Goal: Task Accomplishment & Management: Use online tool/utility

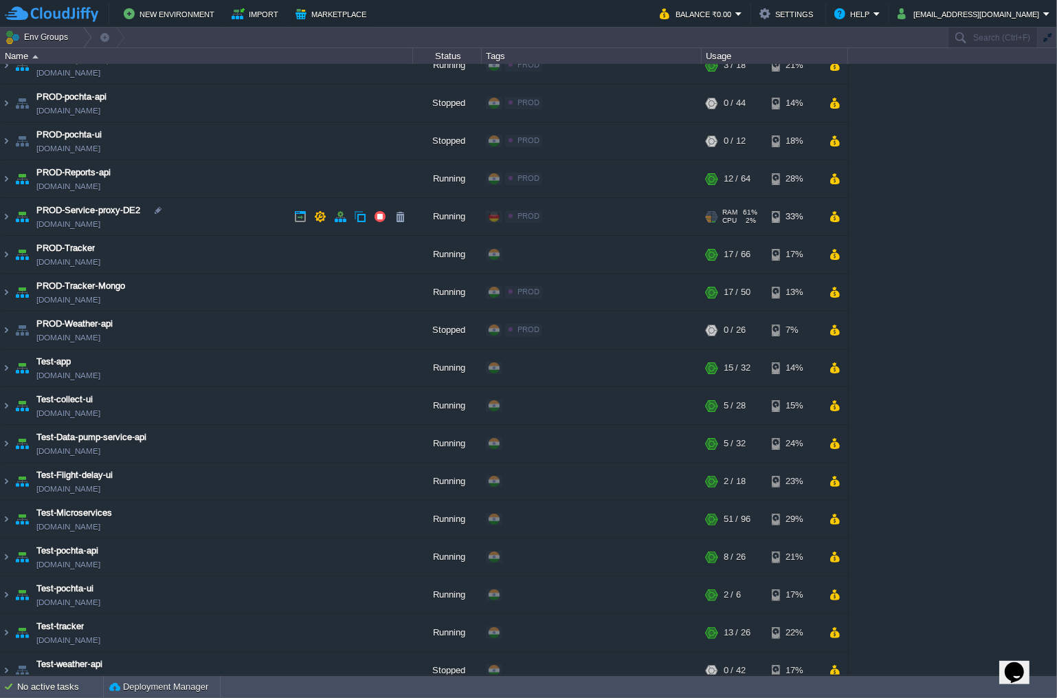
scroll to position [644, 0]
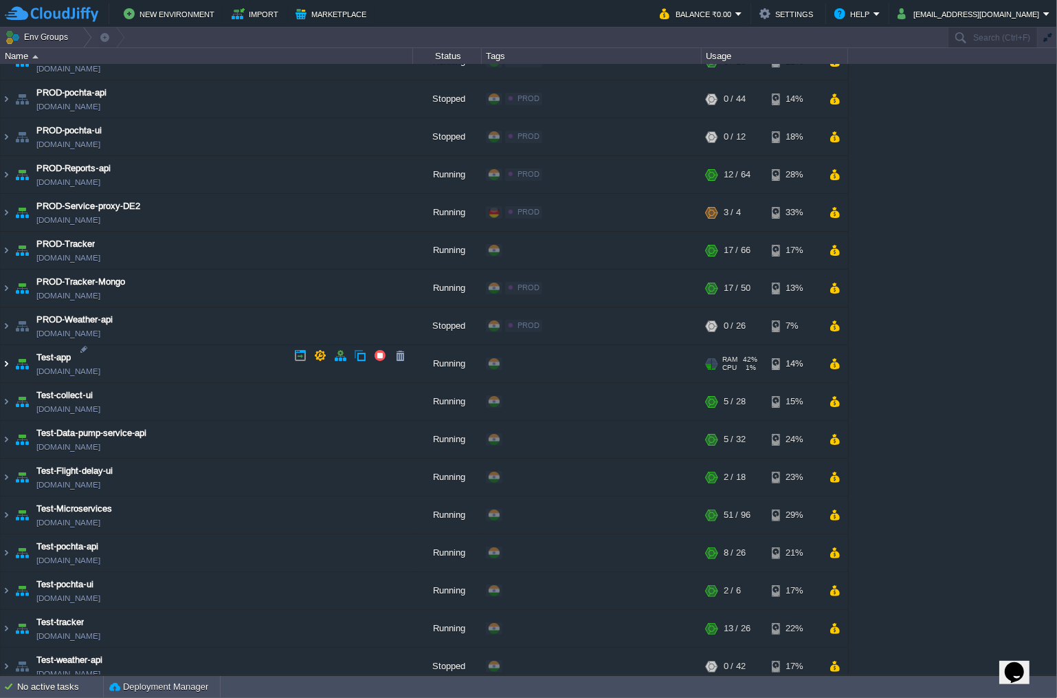
click at [10, 355] on img at bounding box center [6, 363] width 11 height 37
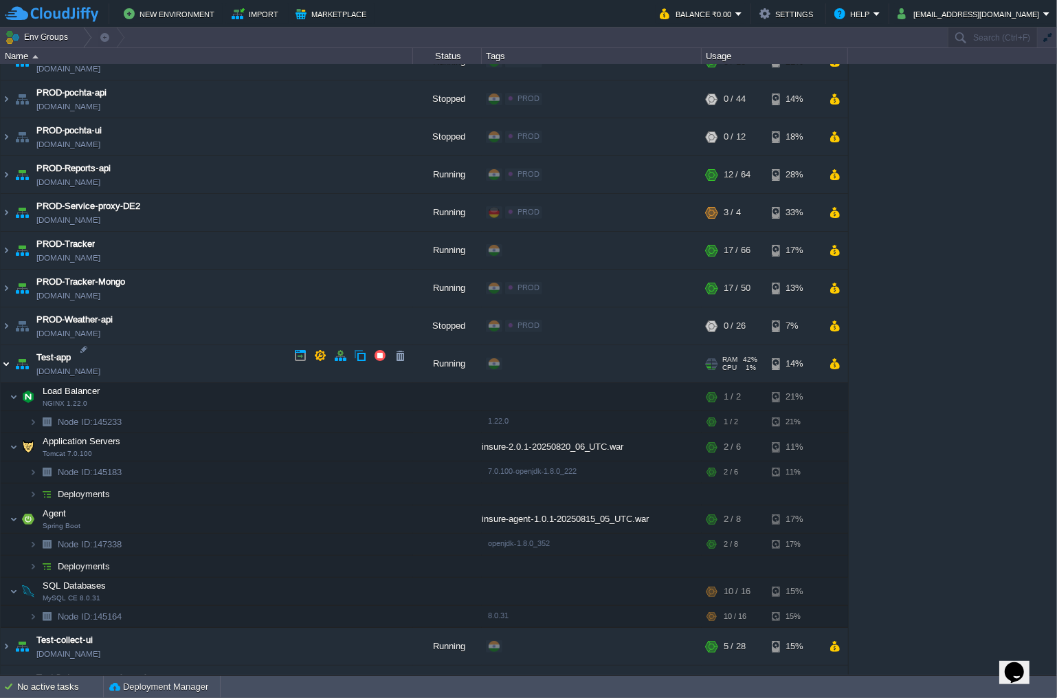
click at [5, 355] on img at bounding box center [6, 363] width 11 height 37
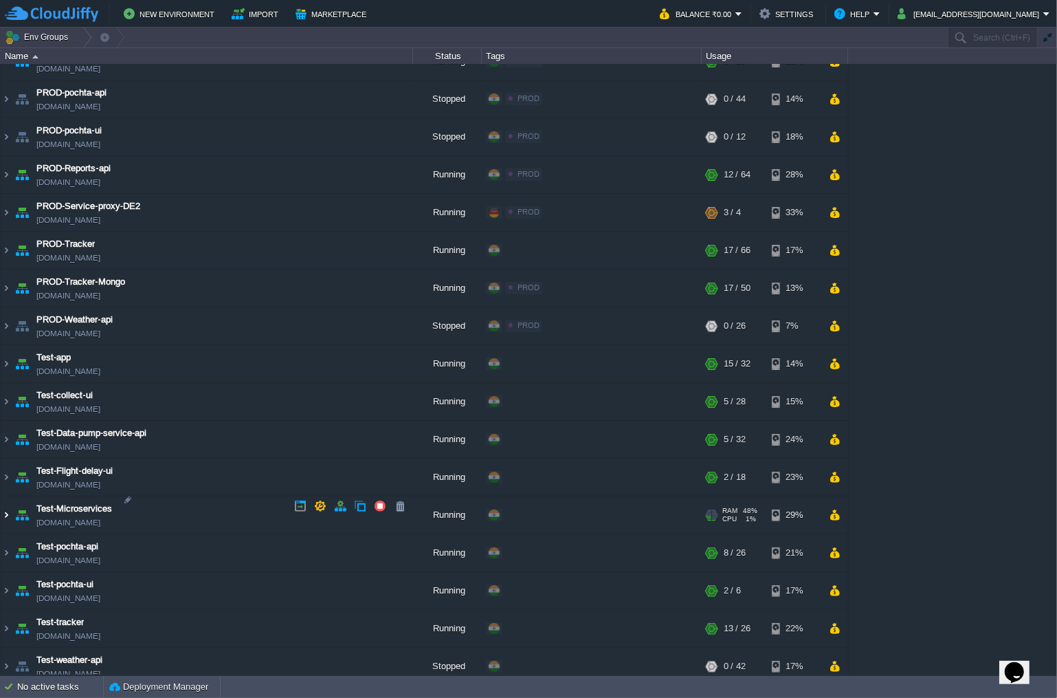
click at [7, 505] on img at bounding box center [6, 514] width 11 height 37
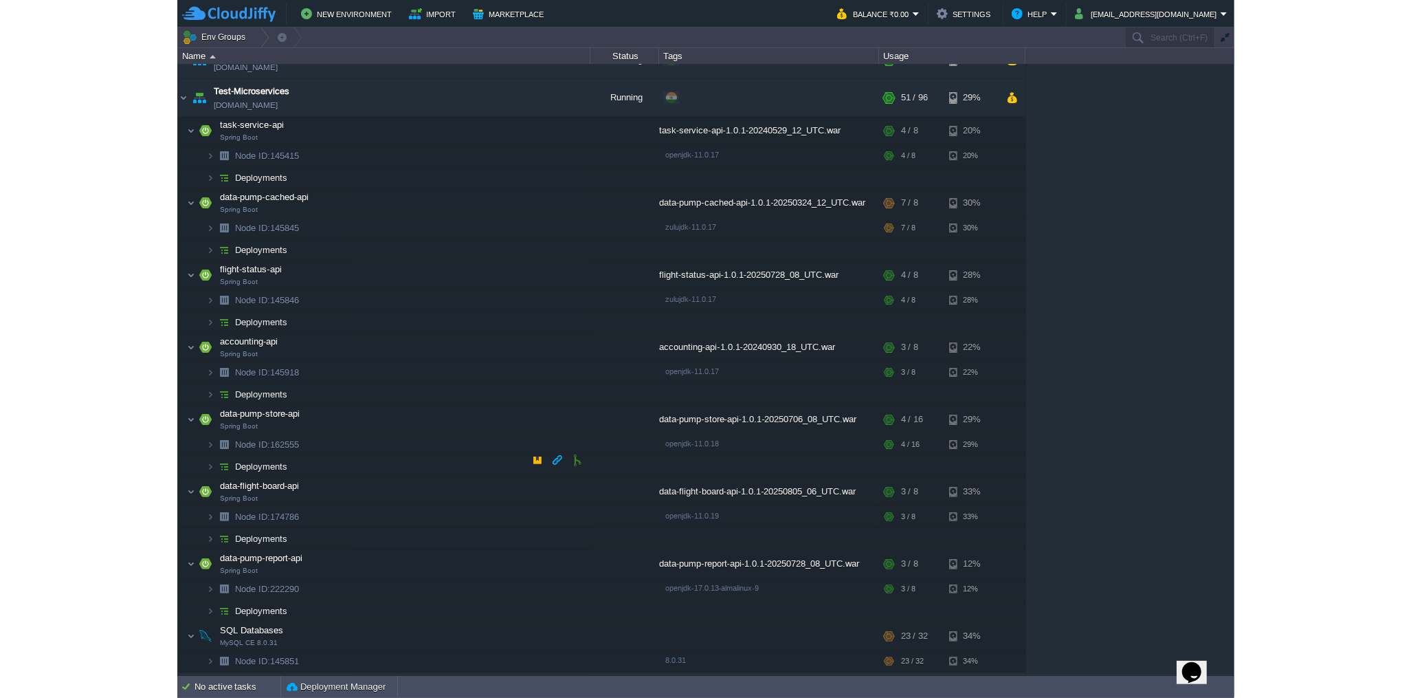
scroll to position [1148, 0]
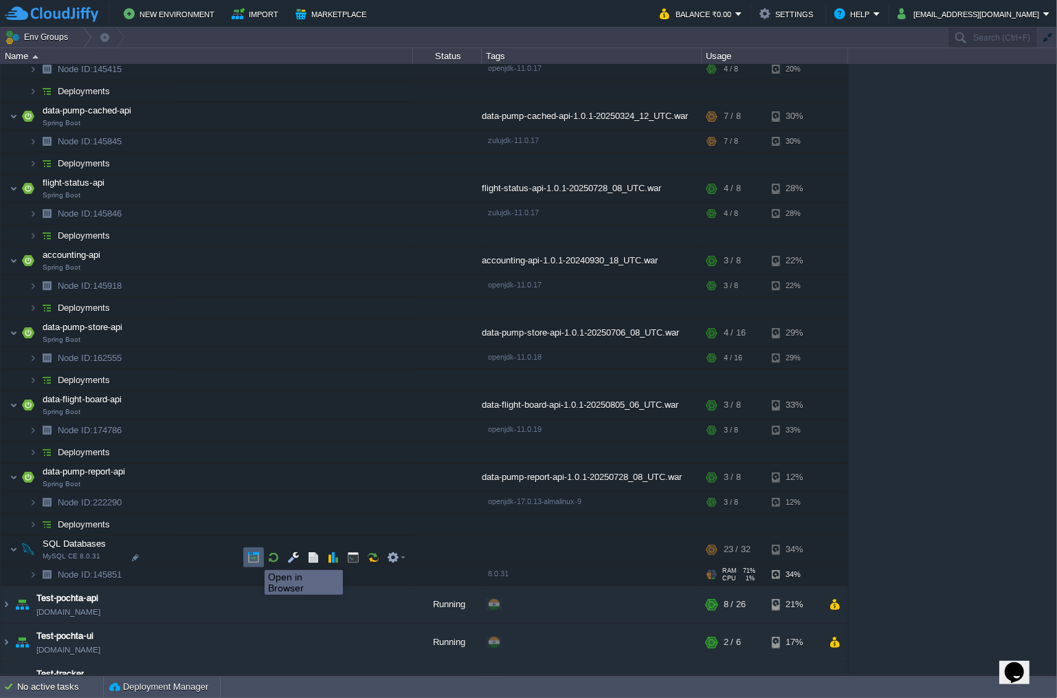
click at [254, 558] on button "button" at bounding box center [253, 557] width 12 height 12
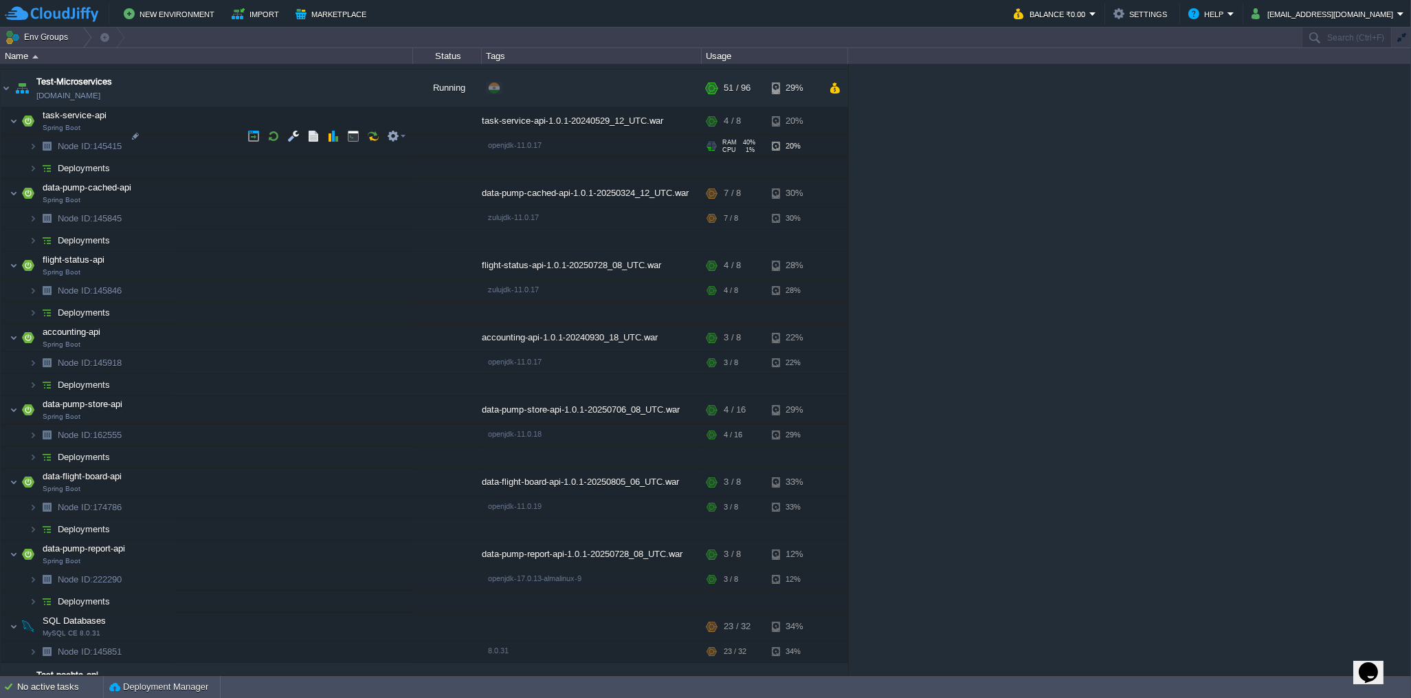
scroll to position [1011, 0]
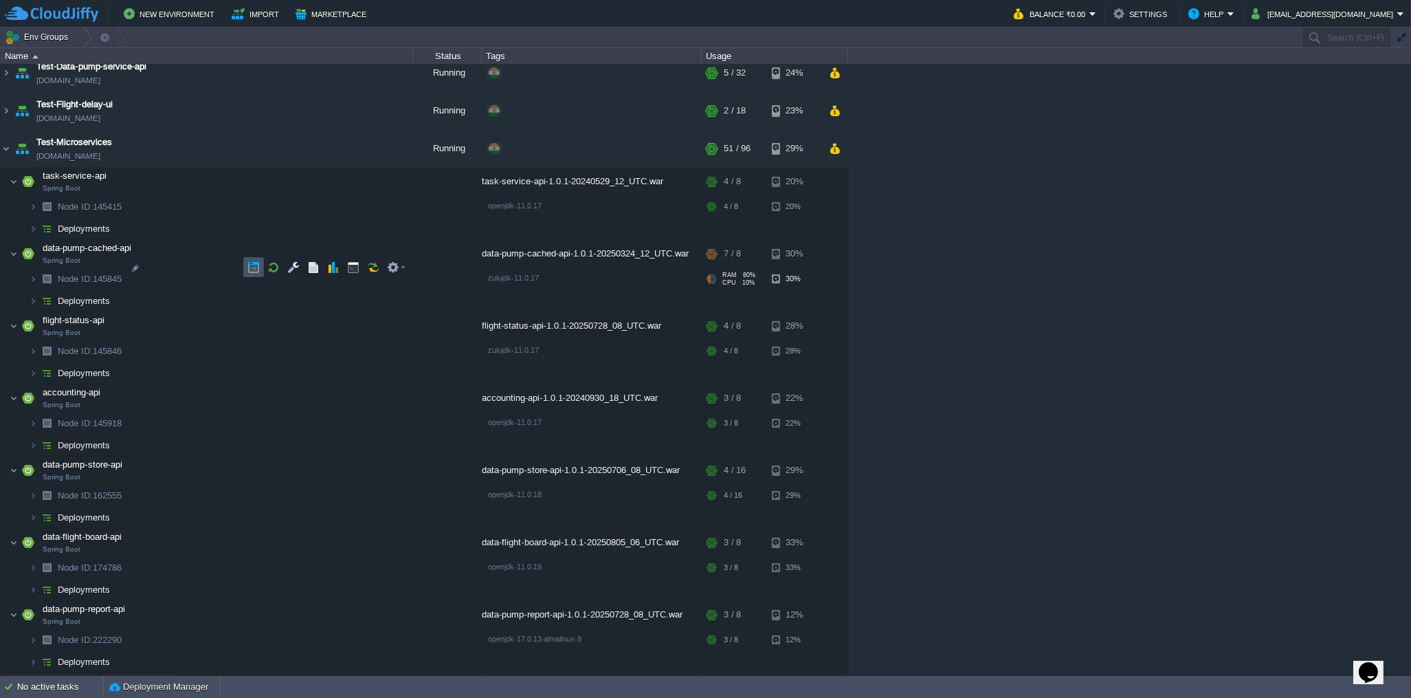
click at [254, 267] on button "button" at bounding box center [253, 267] width 12 height 12
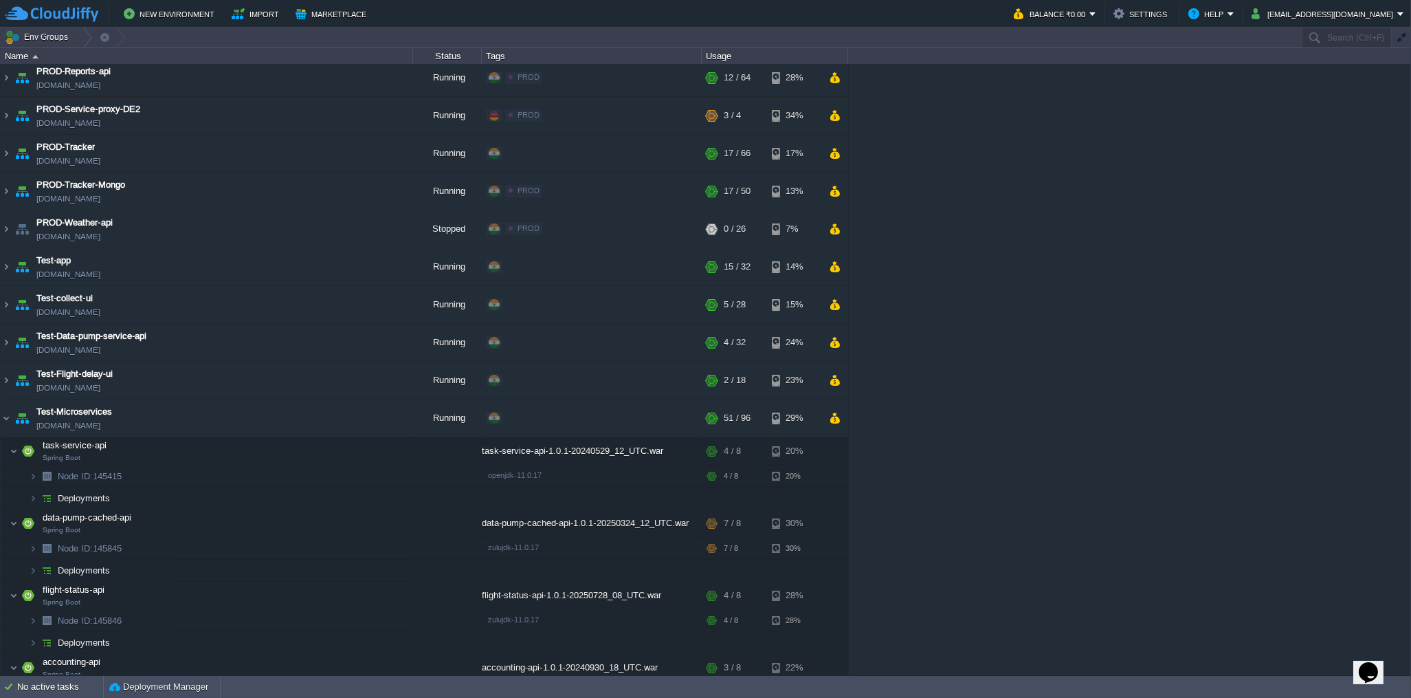
scroll to position [736, 0]
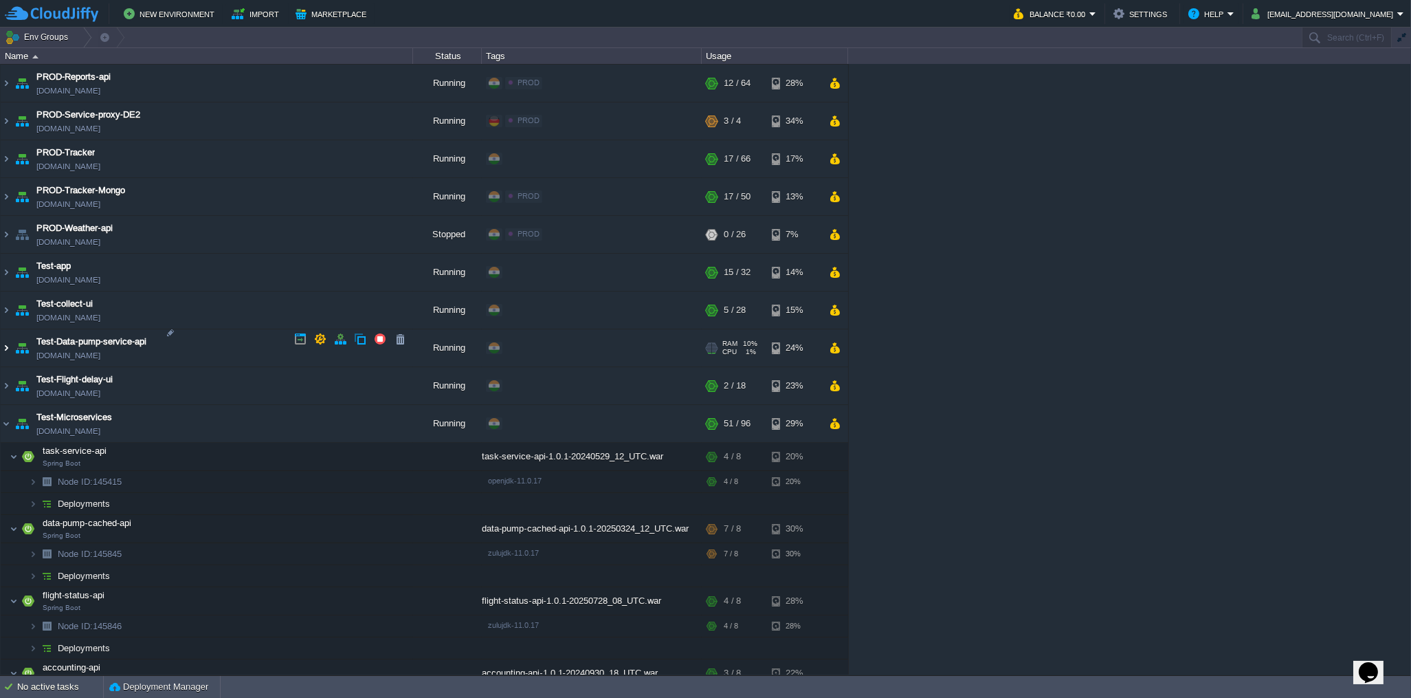
click at [9, 341] on img at bounding box center [6, 347] width 11 height 37
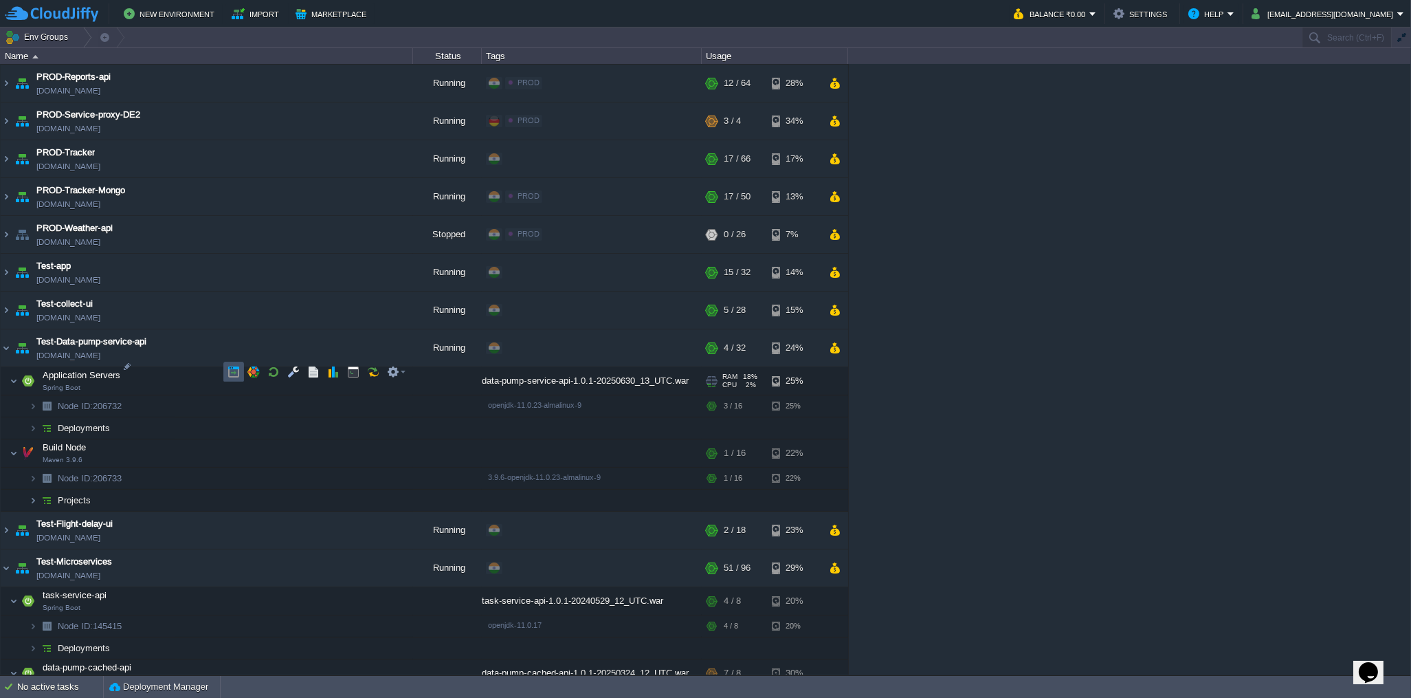
click at [228, 376] on button "button" at bounding box center [234, 372] width 12 height 12
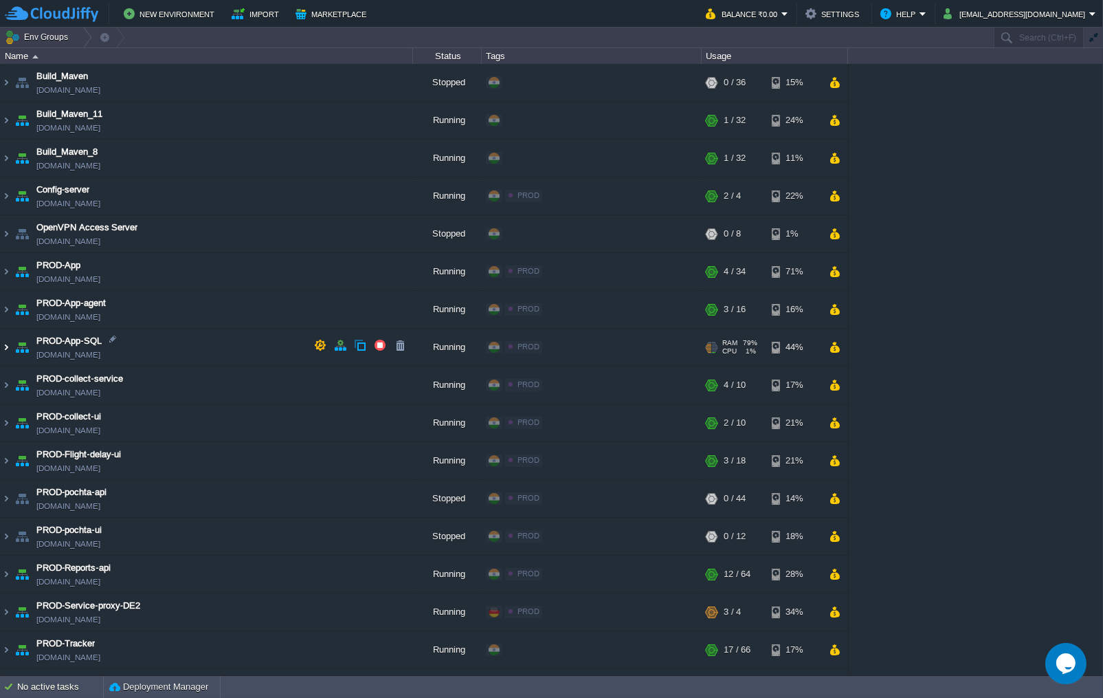
click at [7, 344] on img at bounding box center [6, 347] width 11 height 37
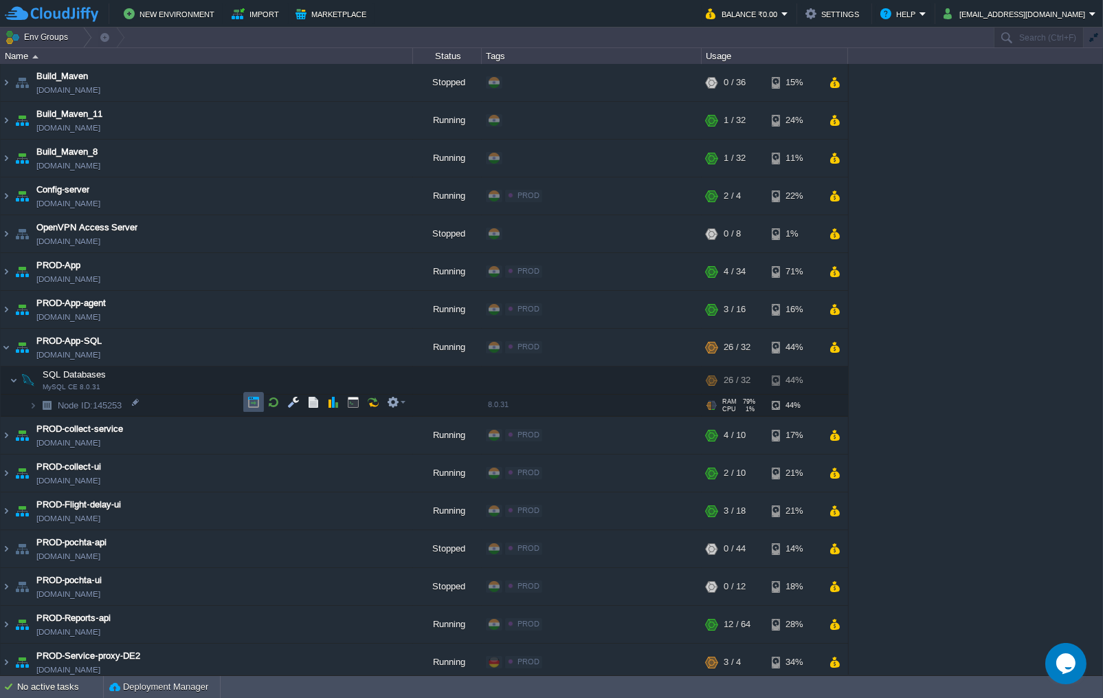
click at [254, 404] on button "button" at bounding box center [253, 402] width 12 height 12
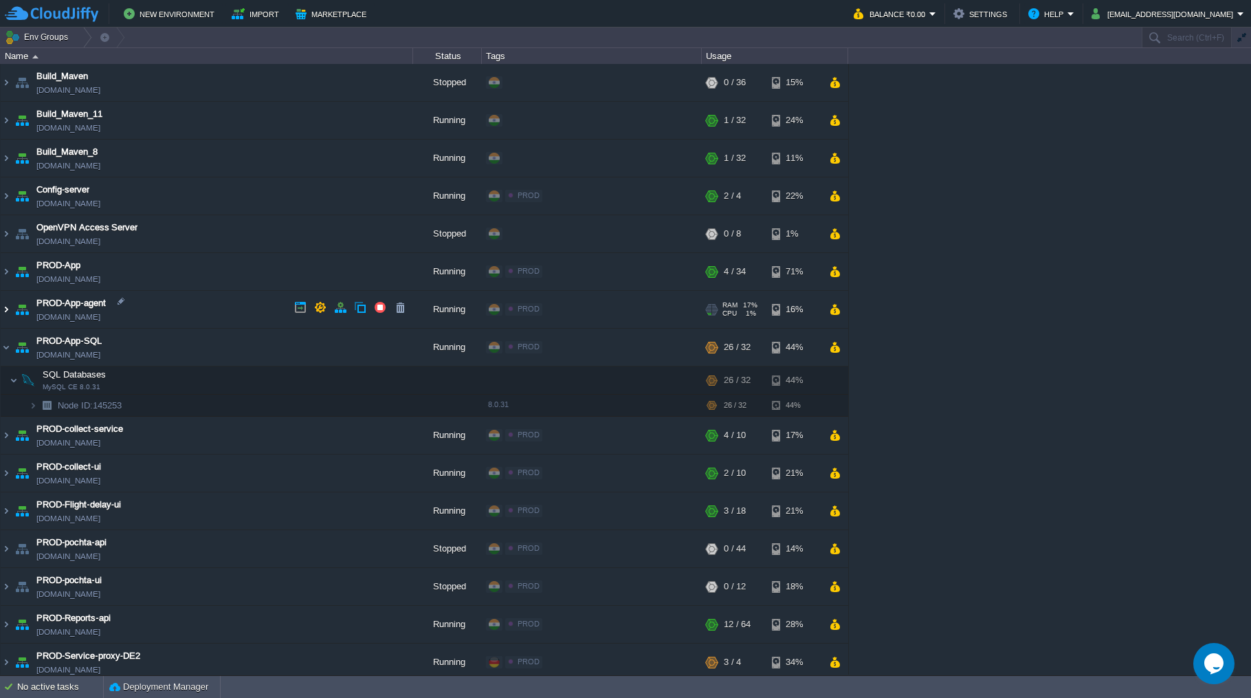
click at [3, 308] on img at bounding box center [6, 309] width 11 height 37
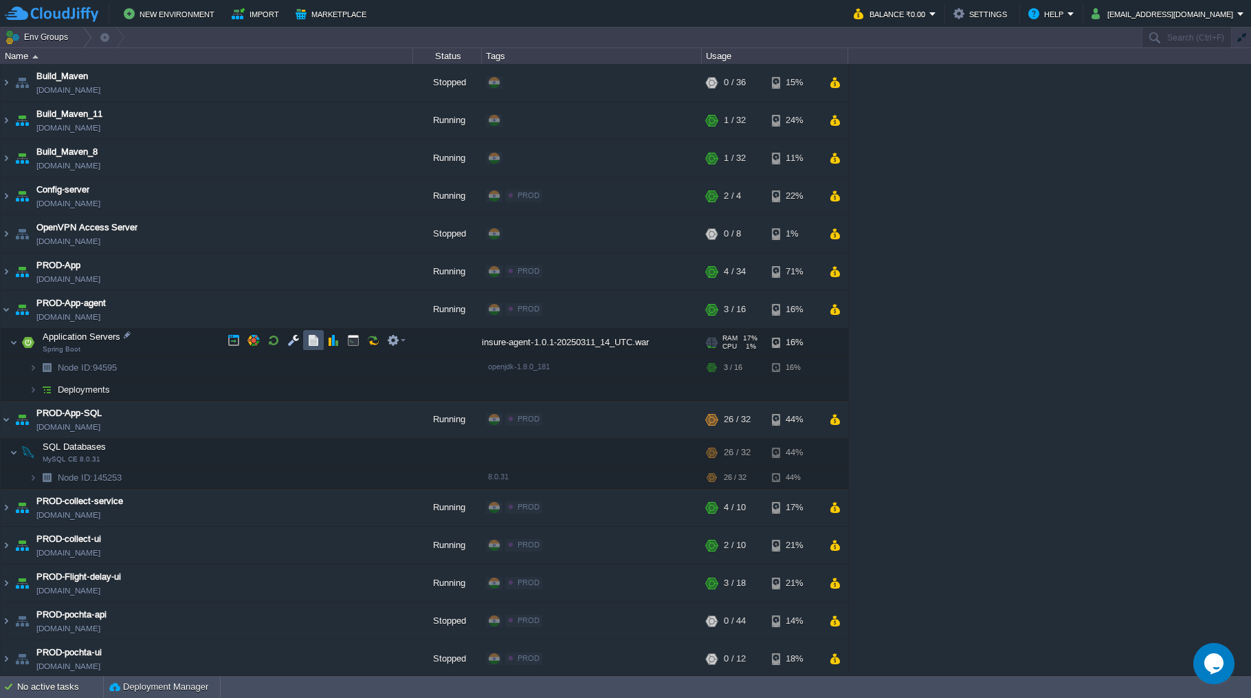
click at [314, 341] on button "button" at bounding box center [313, 340] width 12 height 12
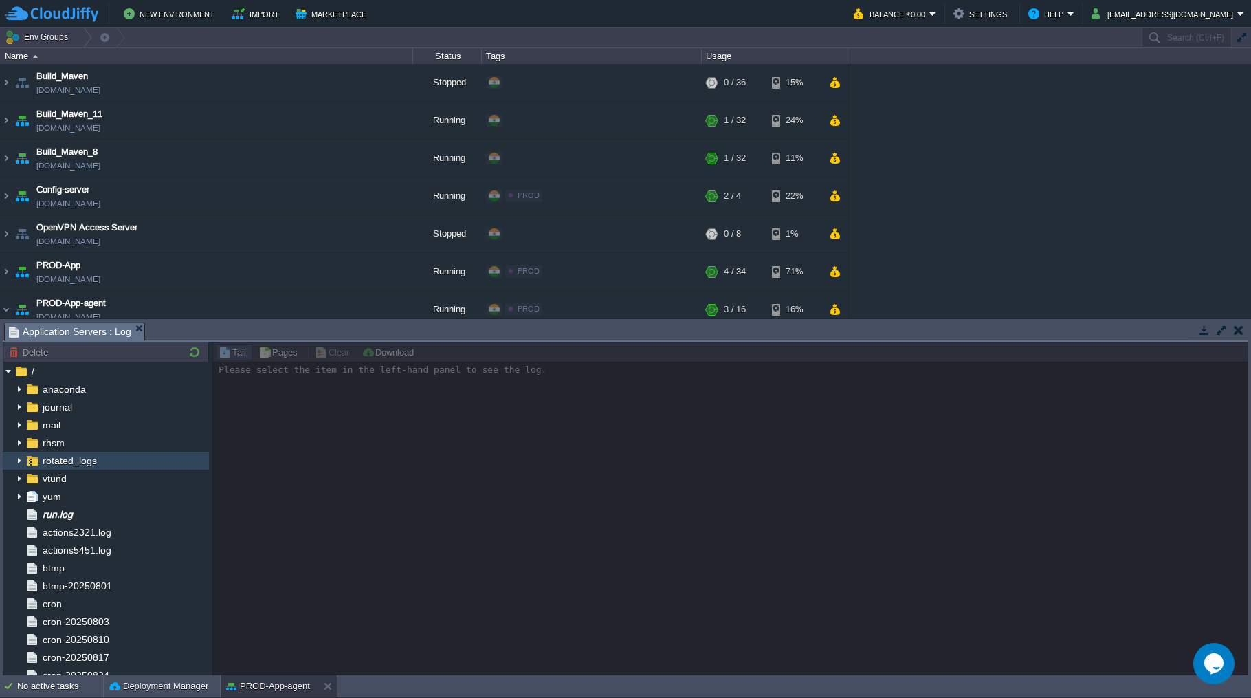
click at [17, 459] on img at bounding box center [19, 461] width 11 height 18
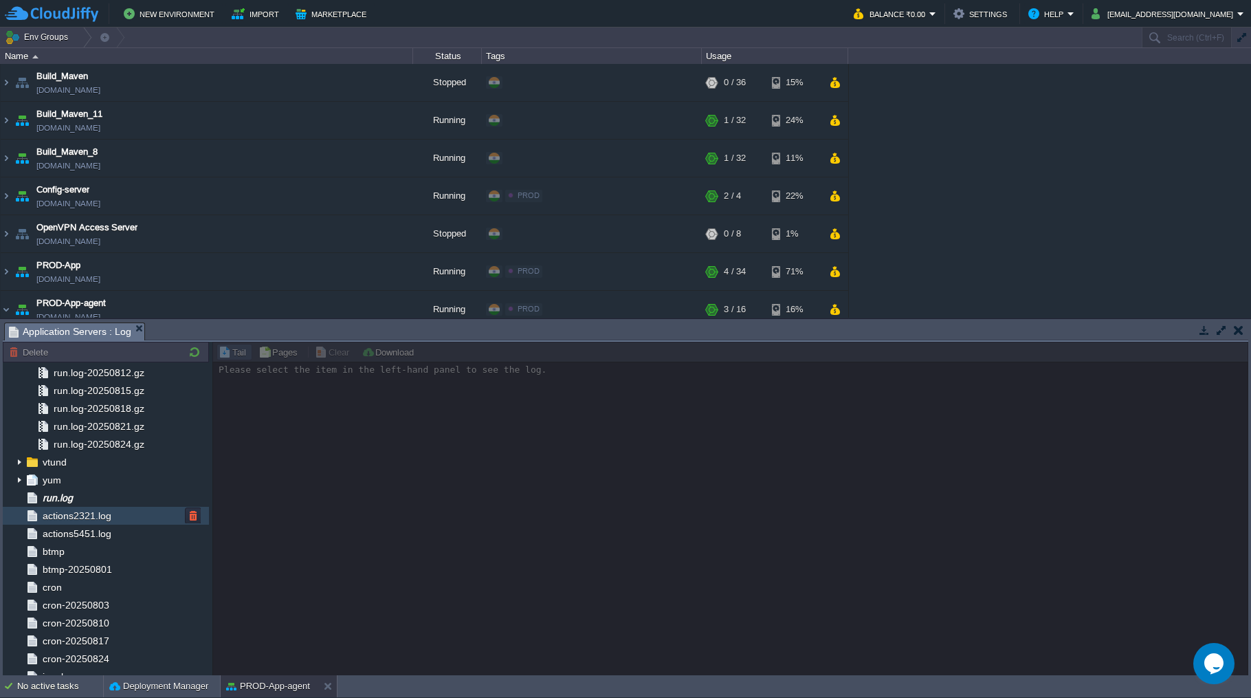
scroll to position [275, 0]
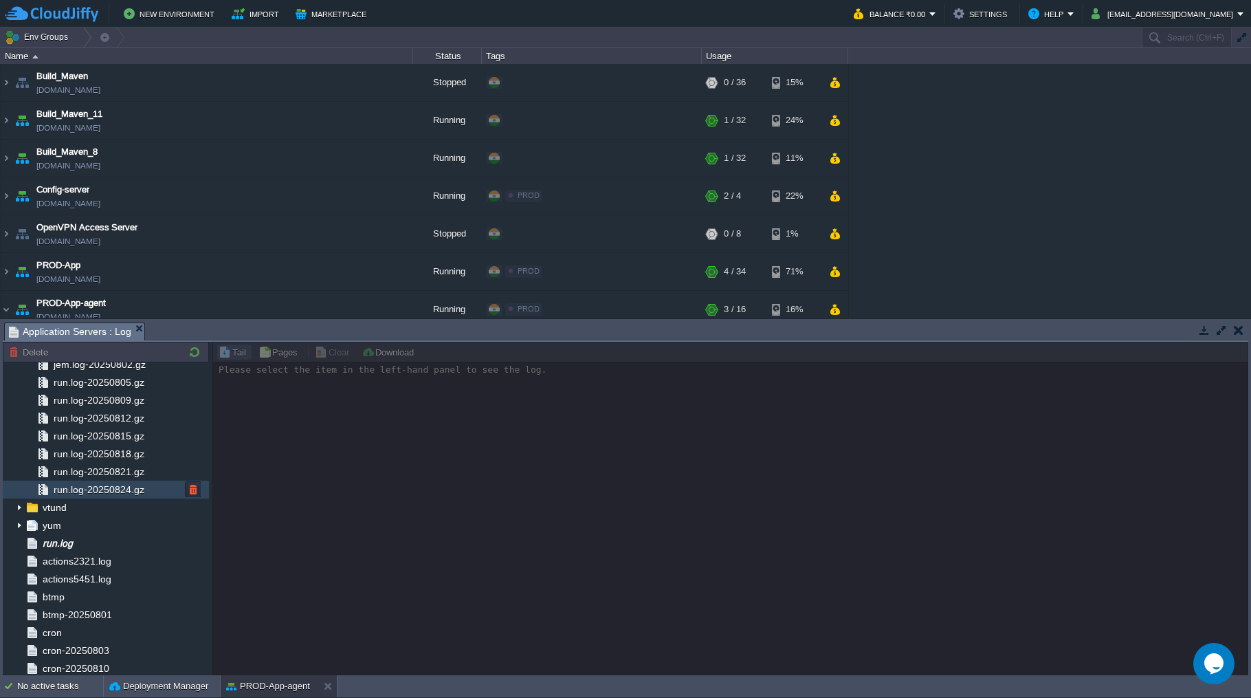
click at [127, 486] on span "run.log-20250824.gz" at bounding box center [99, 489] width 96 height 12
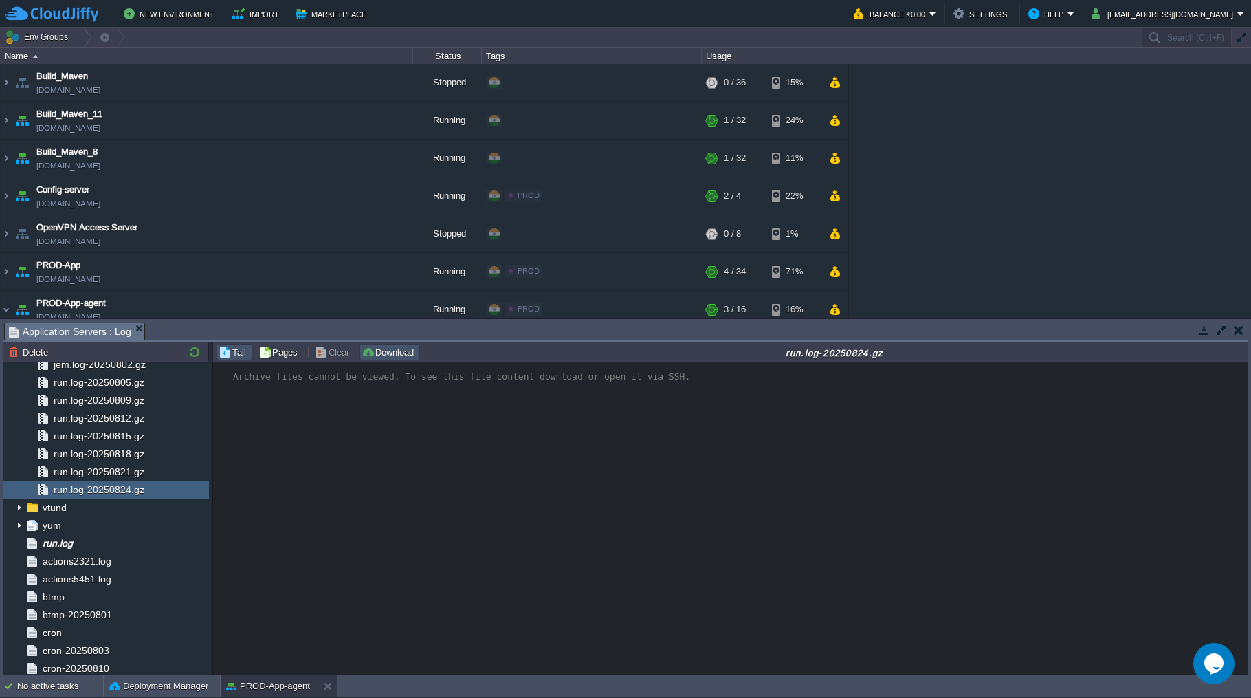
click at [381, 357] on button "Download" at bounding box center [390, 352] width 56 height 12
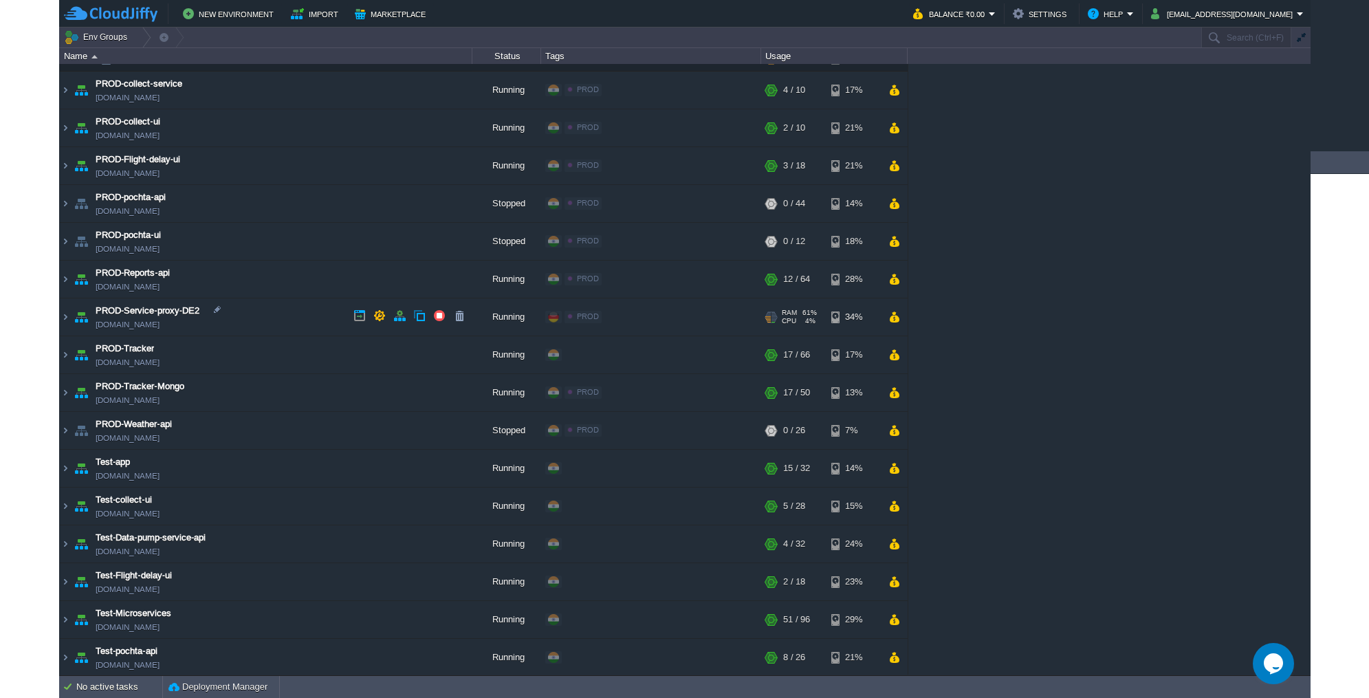
scroll to position [523, 0]
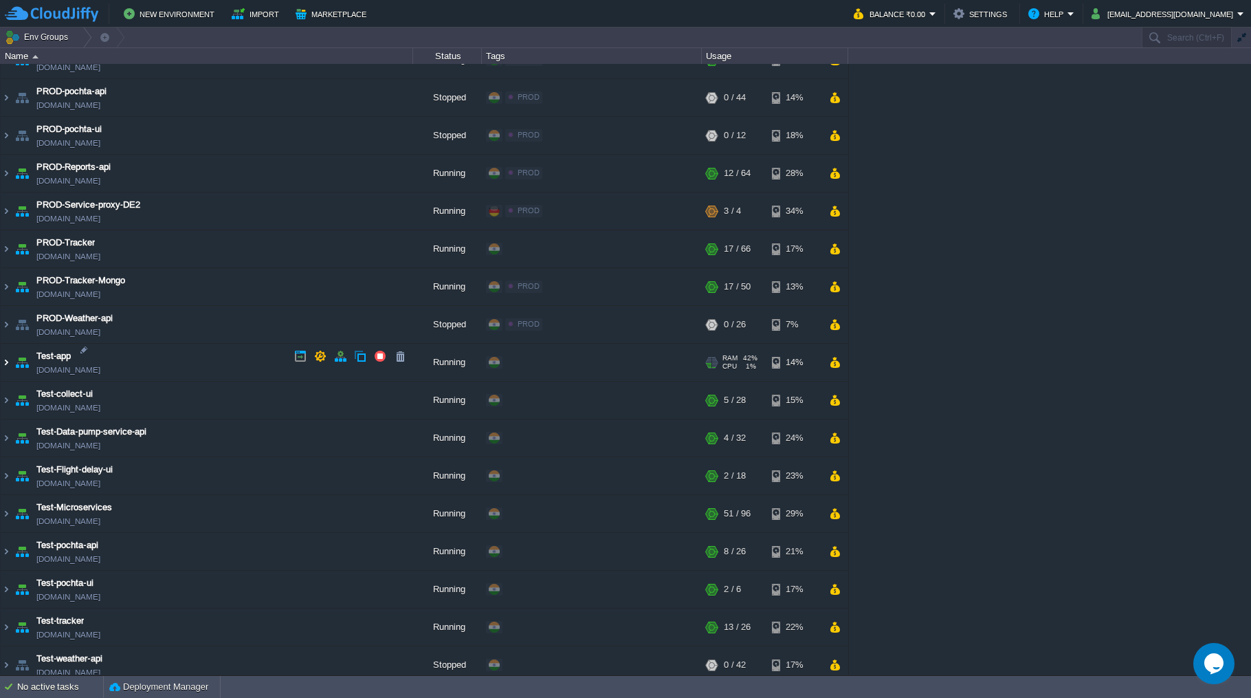
click at [6, 354] on img at bounding box center [6, 362] width 11 height 37
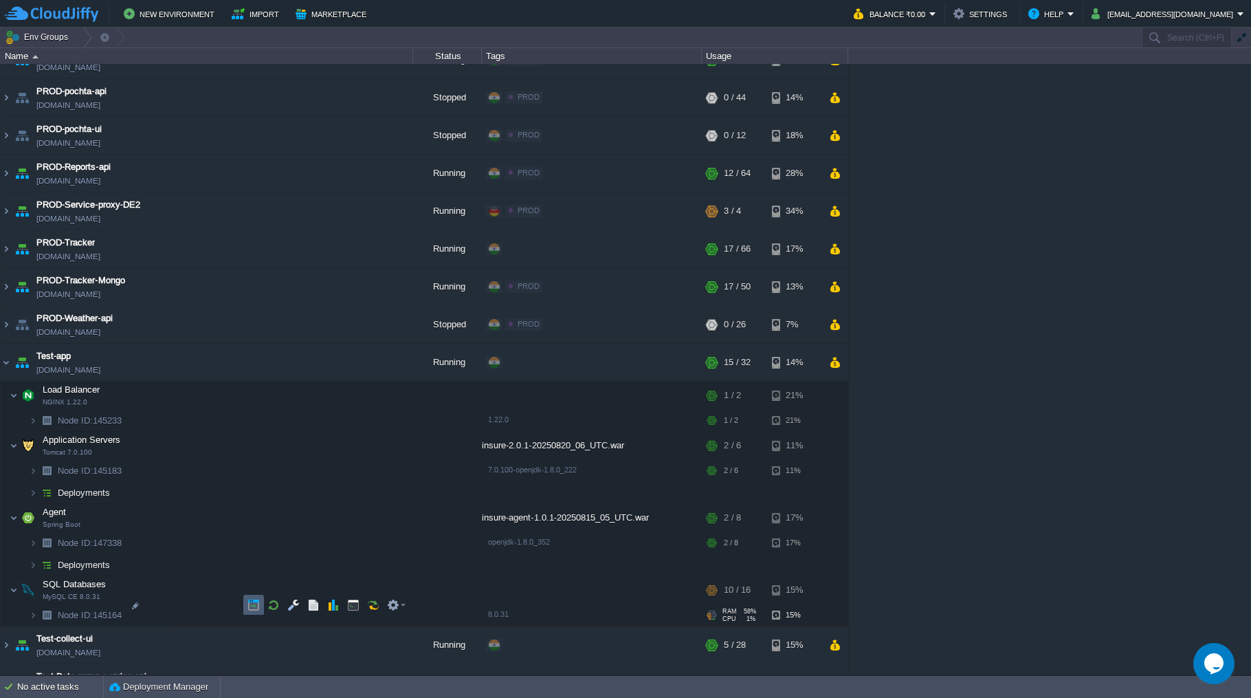
click at [257, 606] on button "button" at bounding box center [253, 605] width 12 height 12
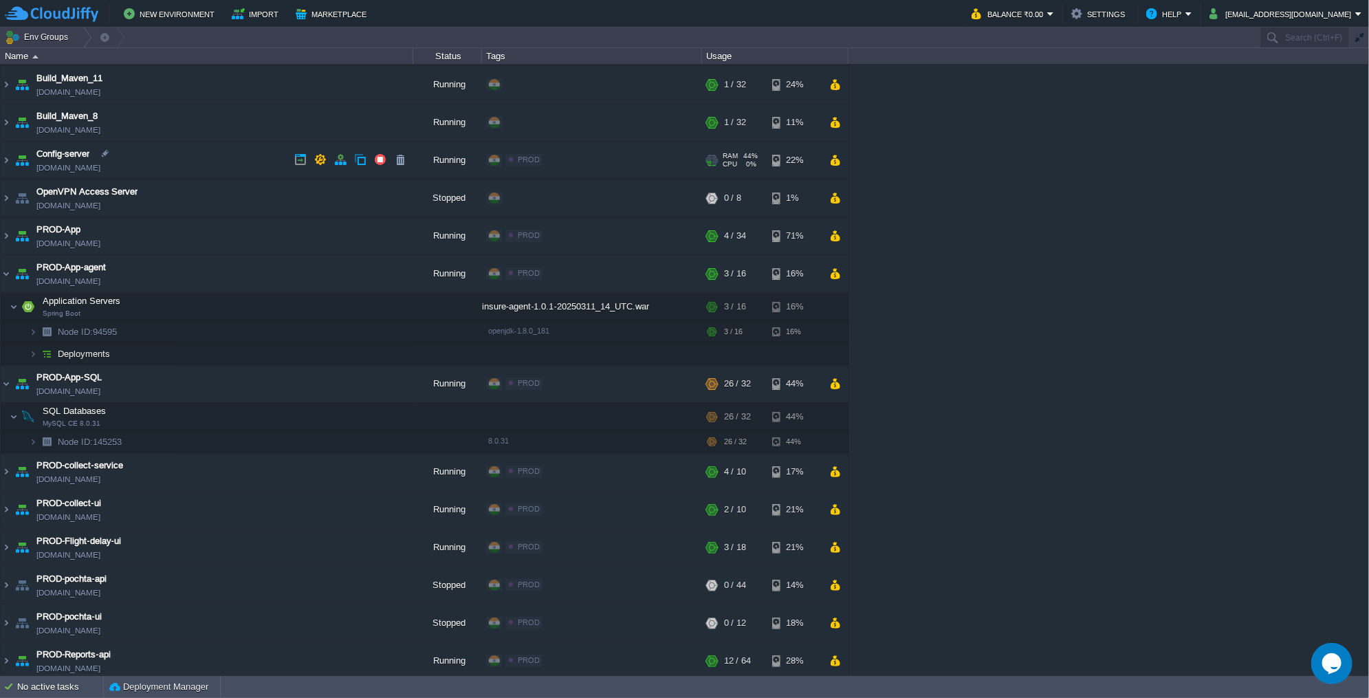
scroll to position [0, 0]
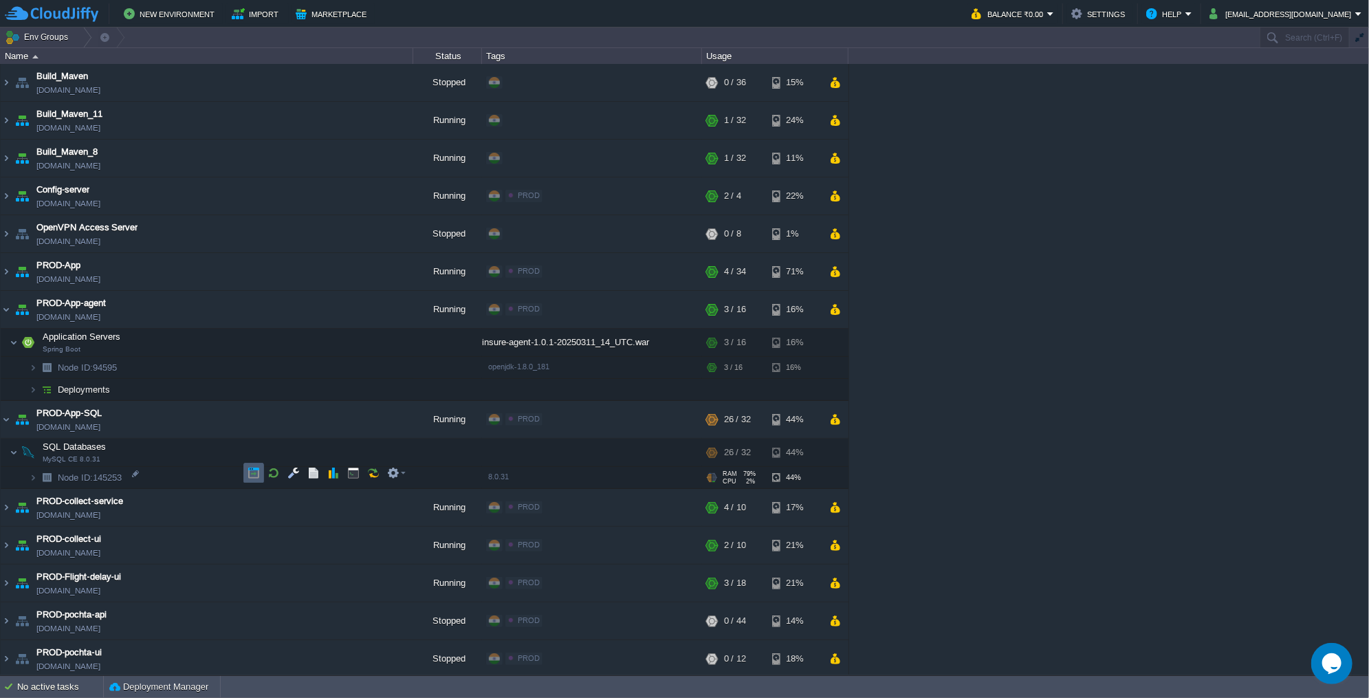
click at [260, 474] on td at bounding box center [253, 473] width 21 height 21
